Goal: Transaction & Acquisition: Download file/media

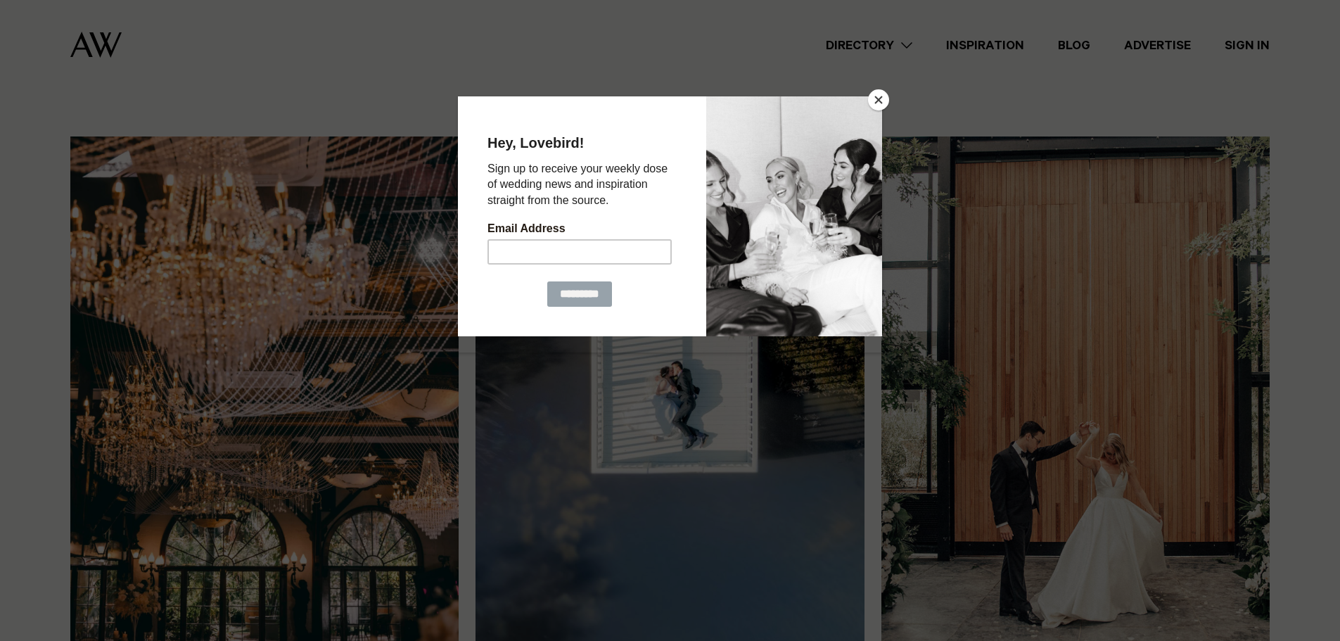
scroll to position [1055, 0]
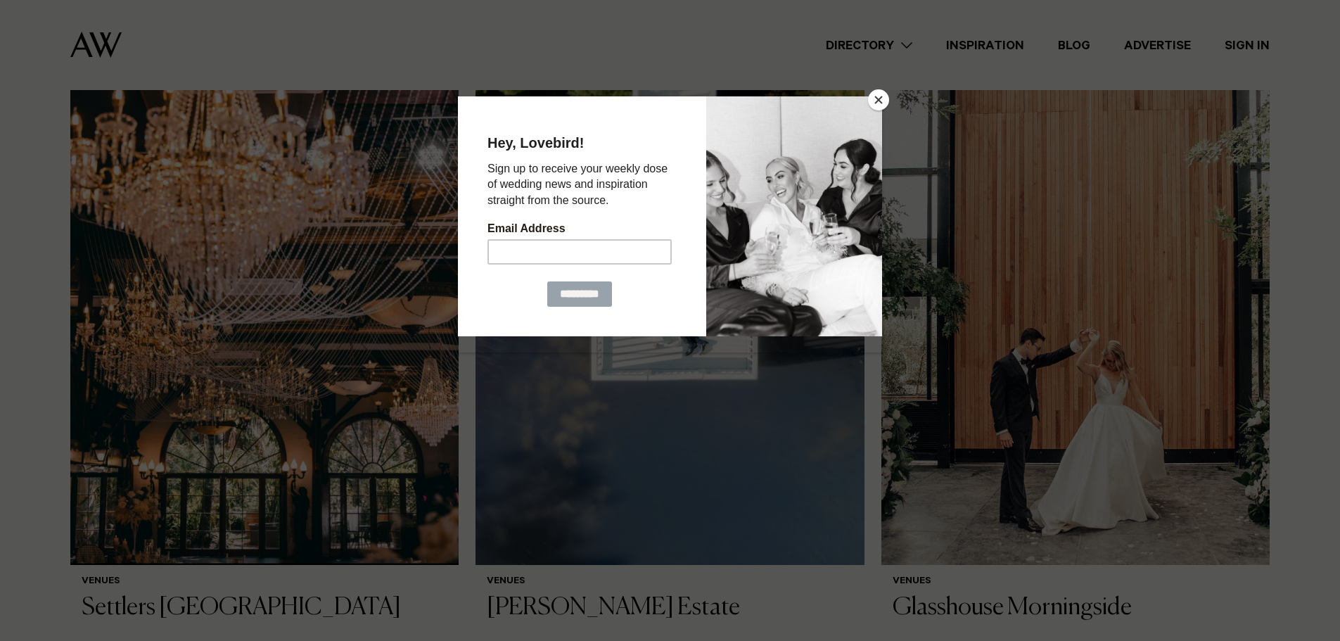
click at [876, 106] on button "Close" at bounding box center [878, 99] width 21 height 21
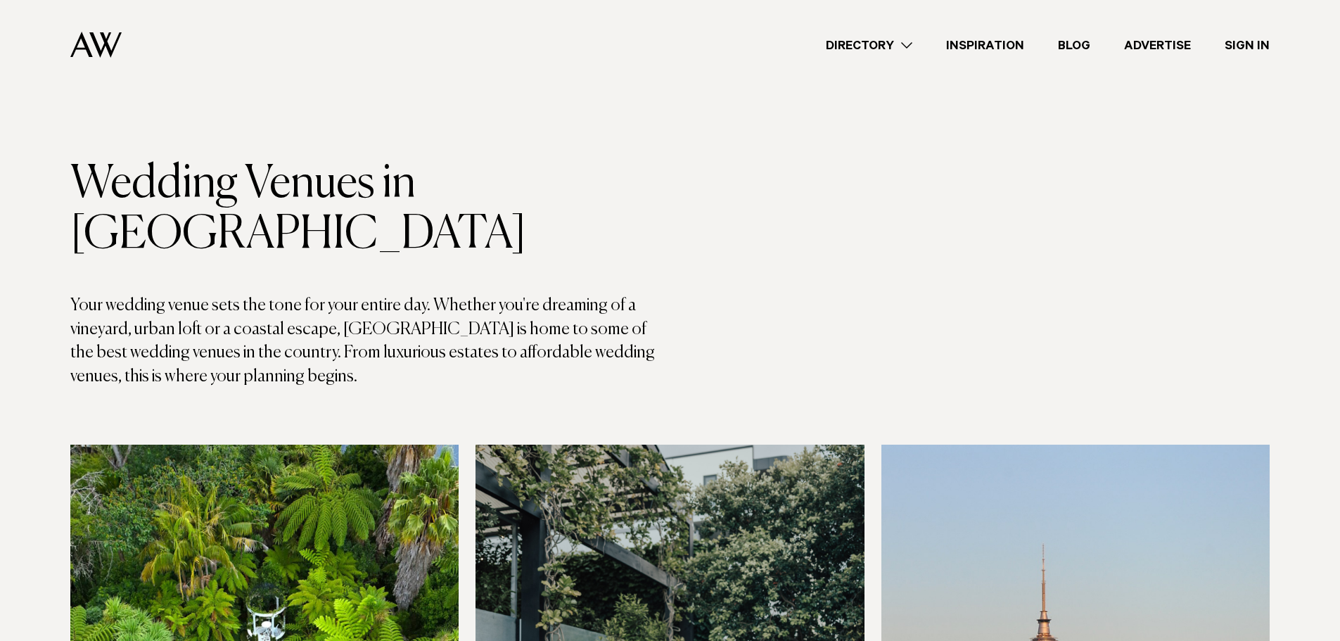
scroll to position [0, 0]
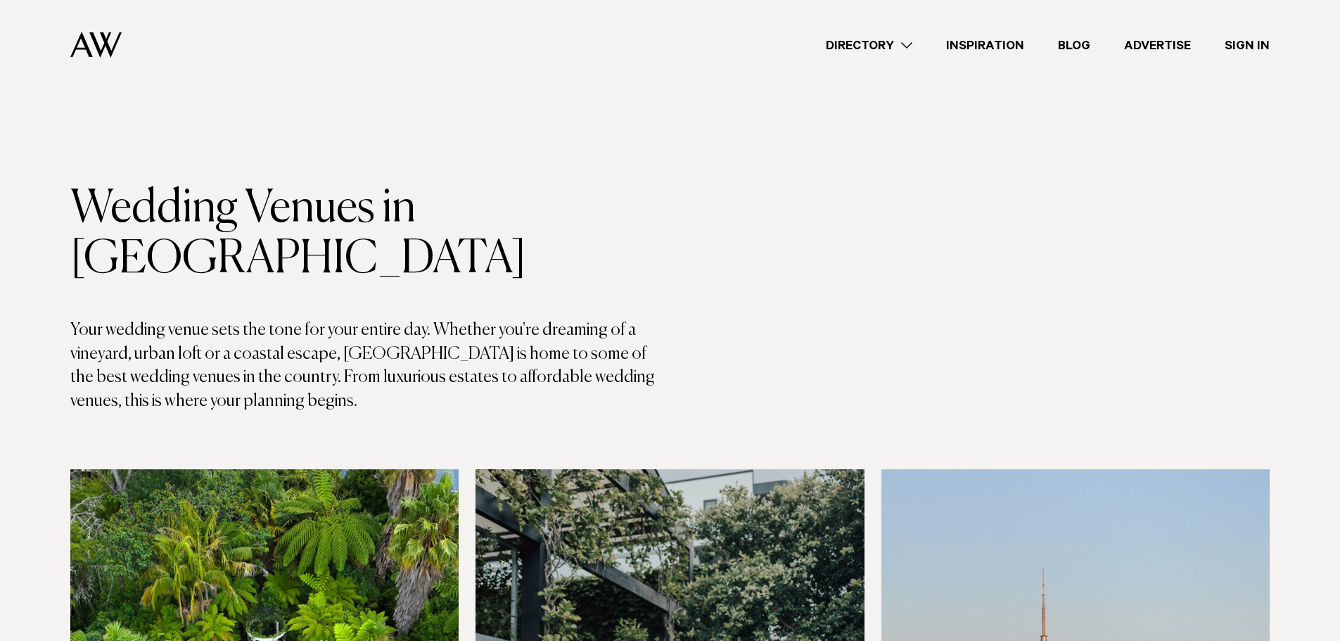
click at [888, 49] on link "Directory" at bounding box center [869, 45] width 120 height 19
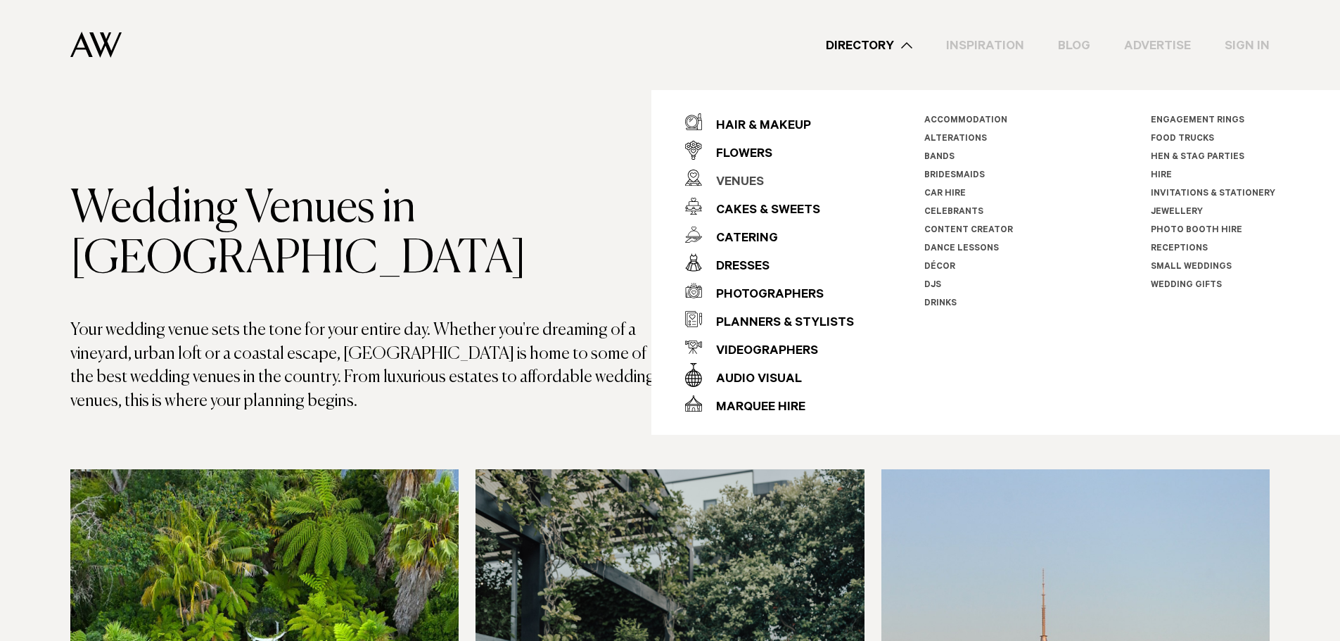
click at [724, 179] on div "Venues" at bounding box center [733, 183] width 62 height 28
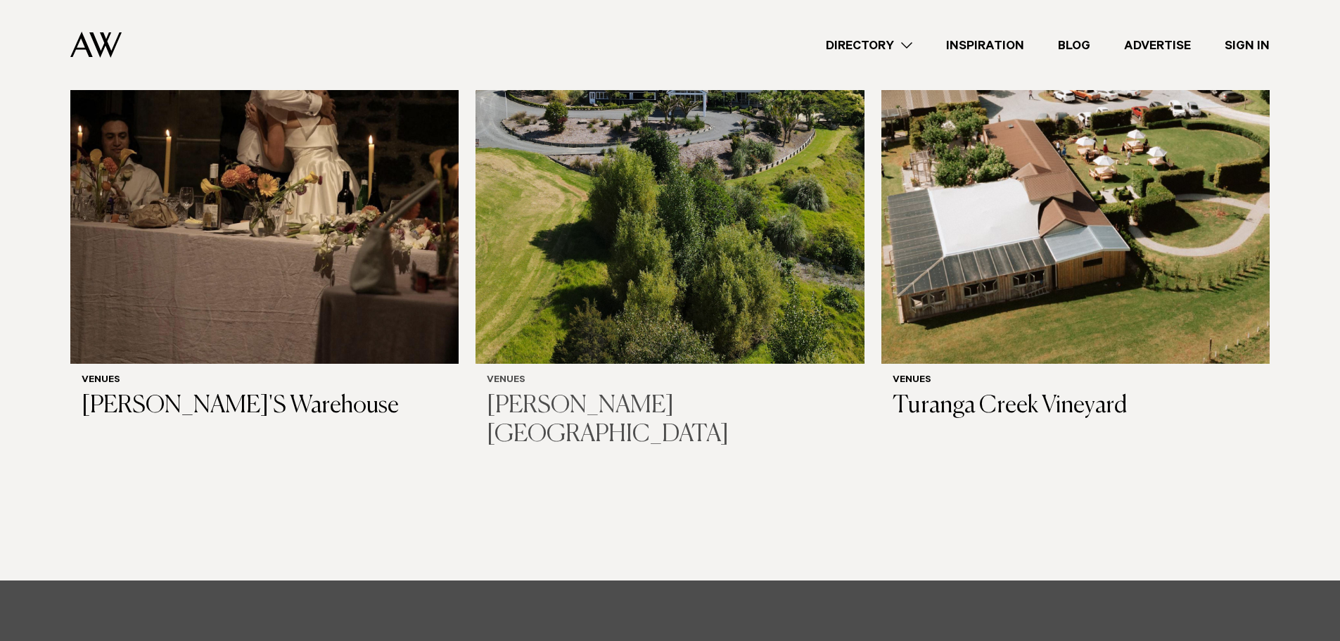
scroll to position [9283, 0]
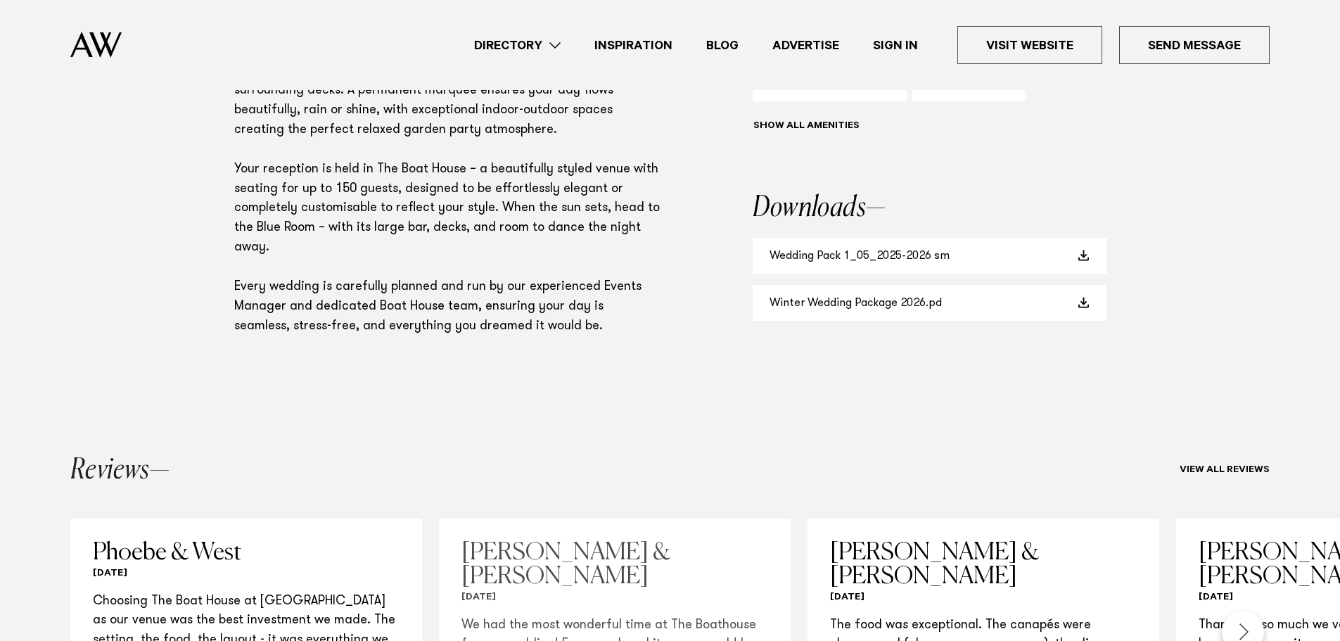
scroll to position [1125, 0]
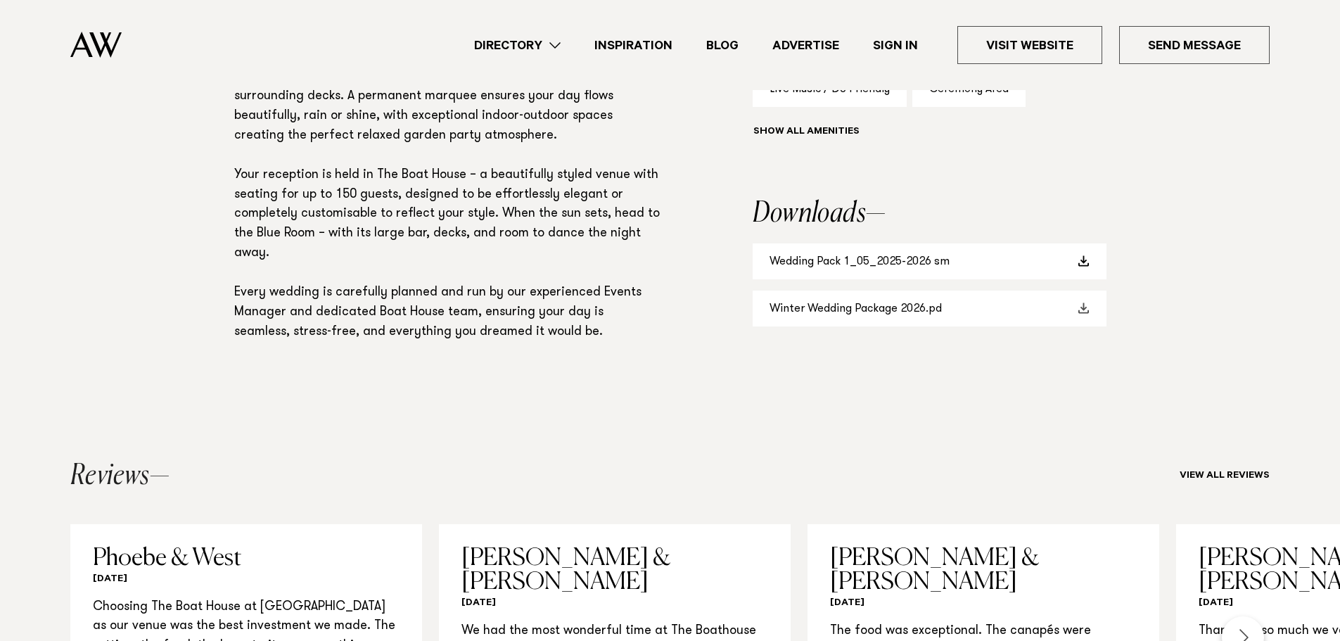
click at [865, 309] on link "Winter Wedding Package 2026.pd" at bounding box center [929, 308] width 354 height 36
click at [897, 269] on link "Wedding Pack 1_05_2025-2026 sm" at bounding box center [929, 261] width 354 height 36
